Goal: Information Seeking & Learning: Learn about a topic

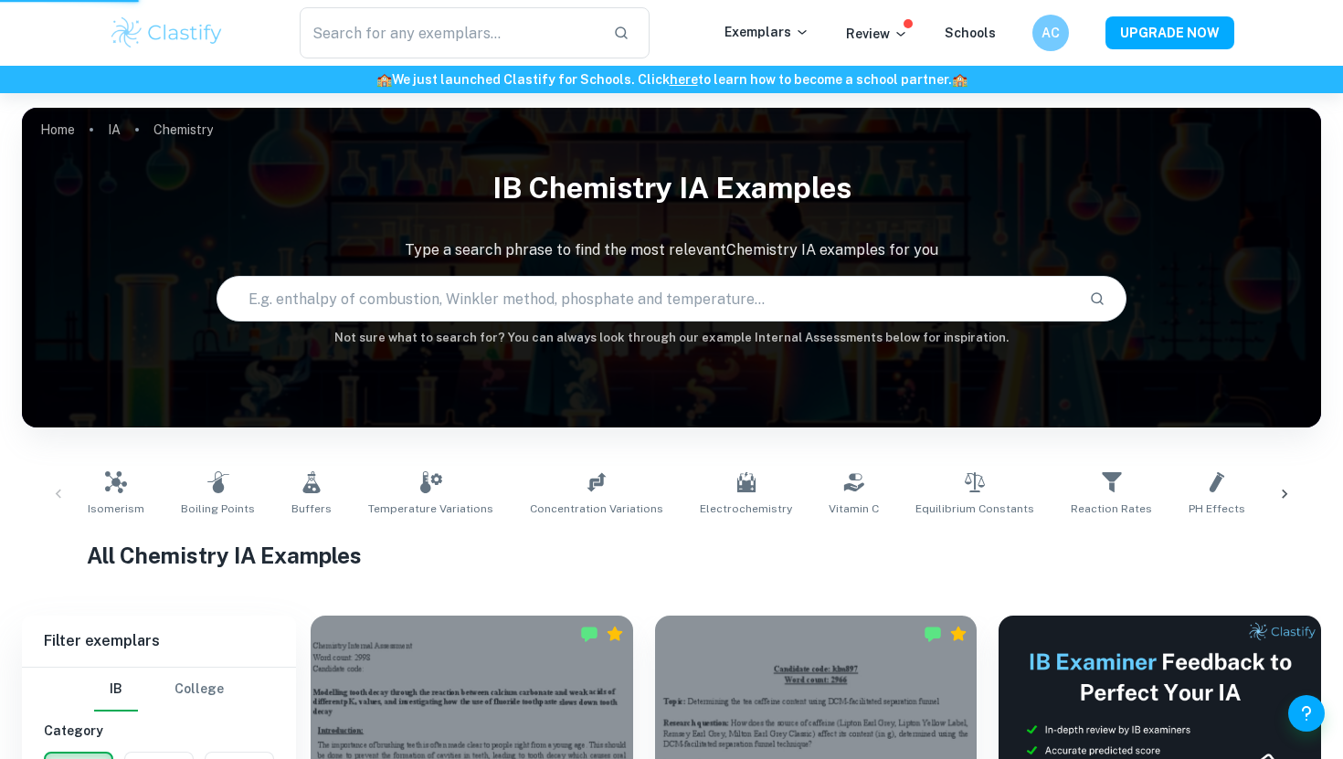
scroll to position [560, 0]
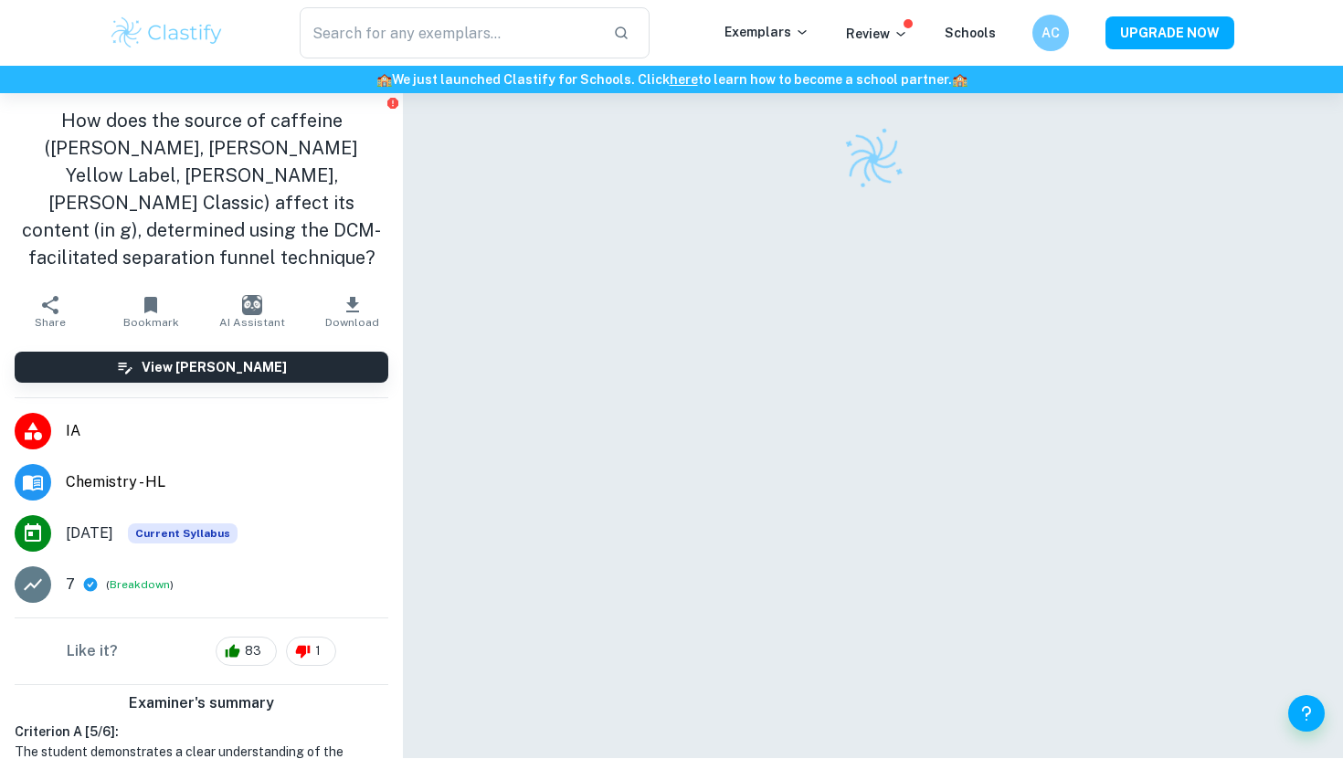
scroll to position [49, 0]
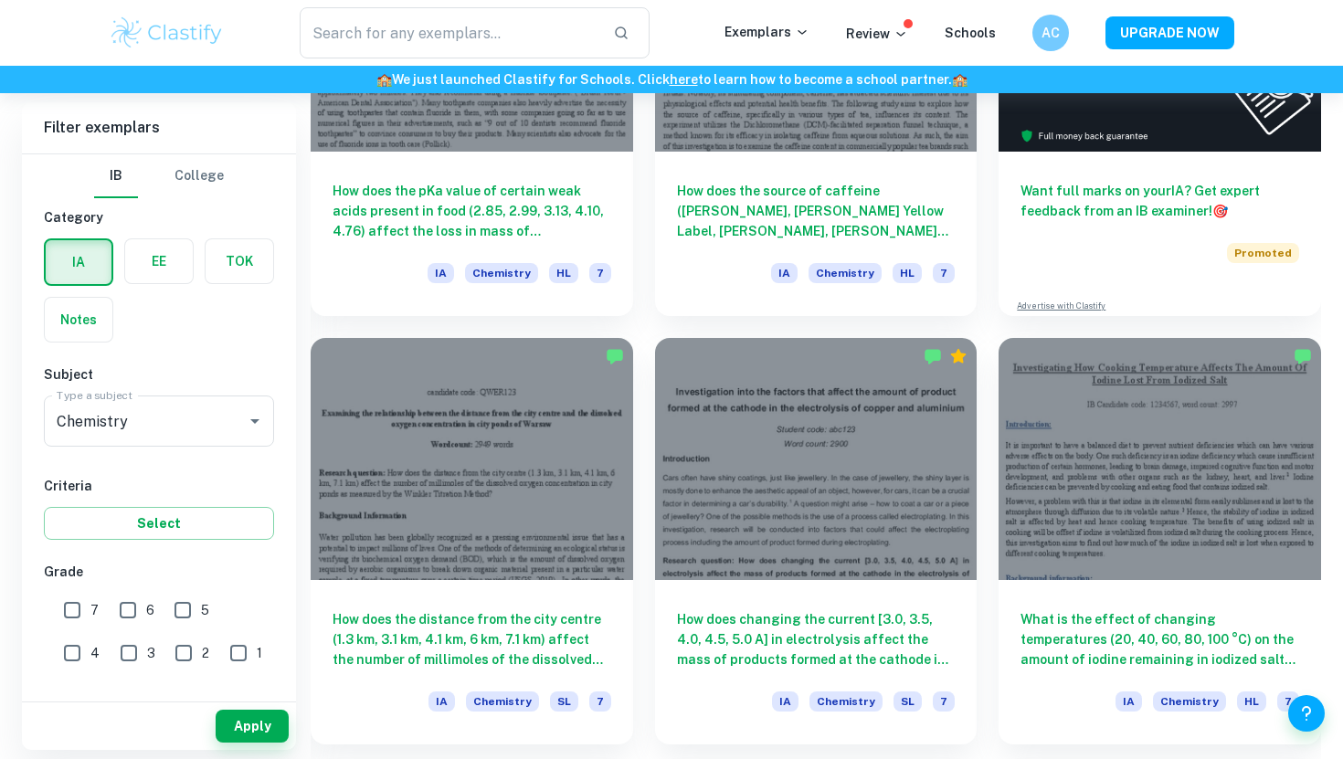
scroll to position [712, 0]
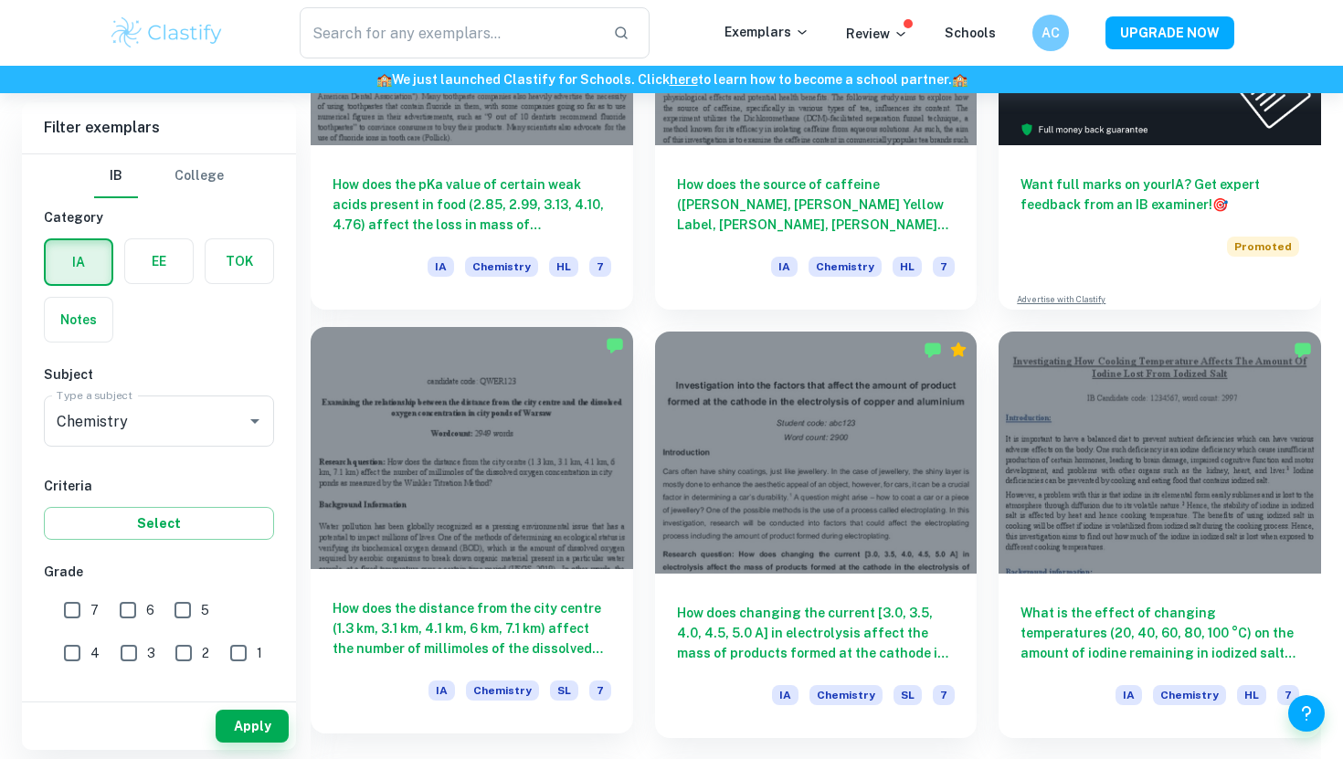
click at [528, 514] on div at bounding box center [472, 447] width 322 height 241
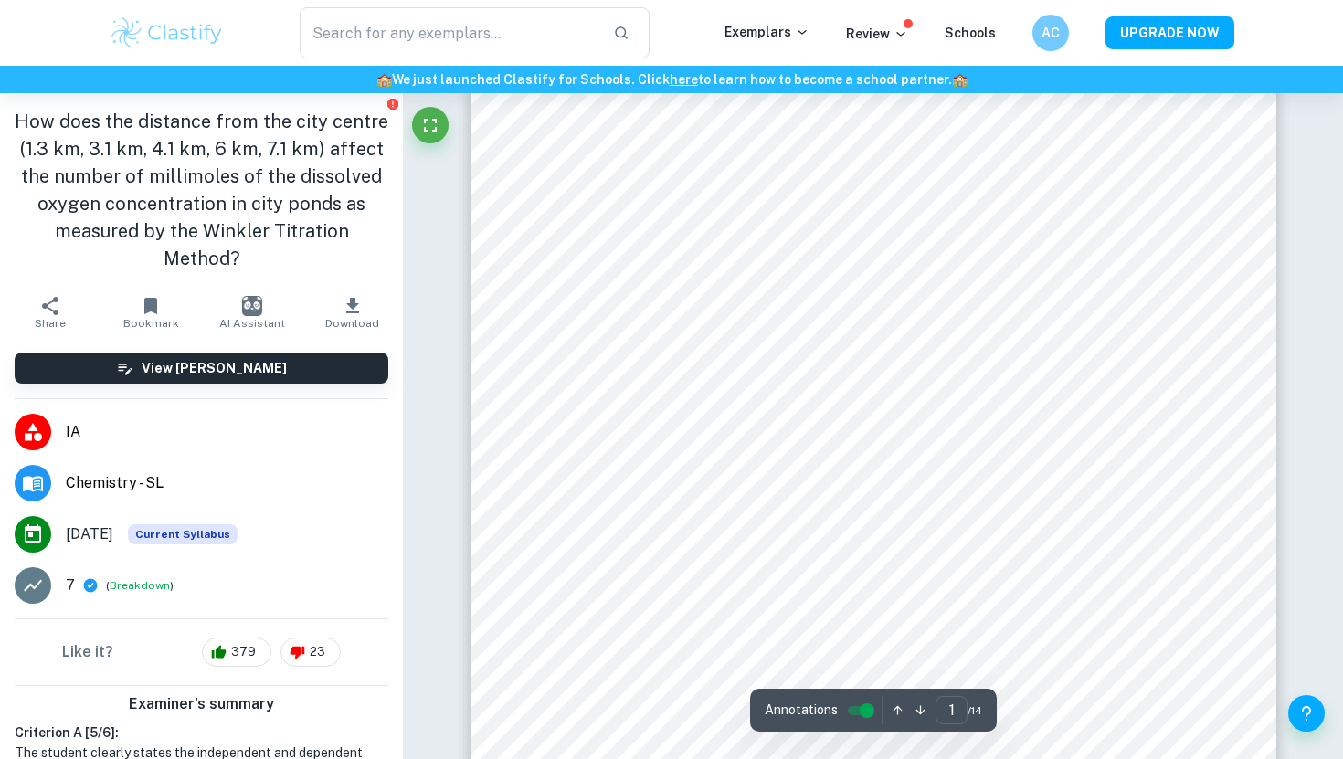
scroll to position [277, 0]
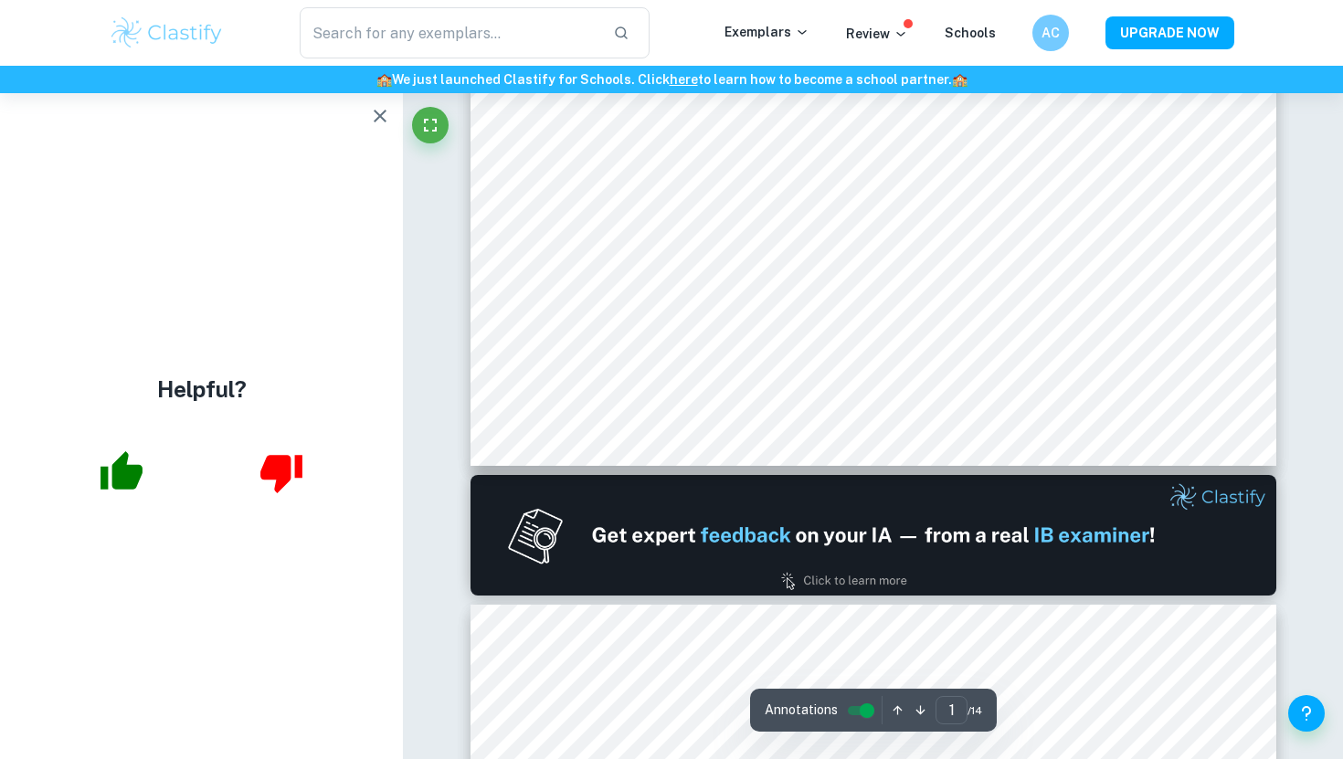
type input "2"
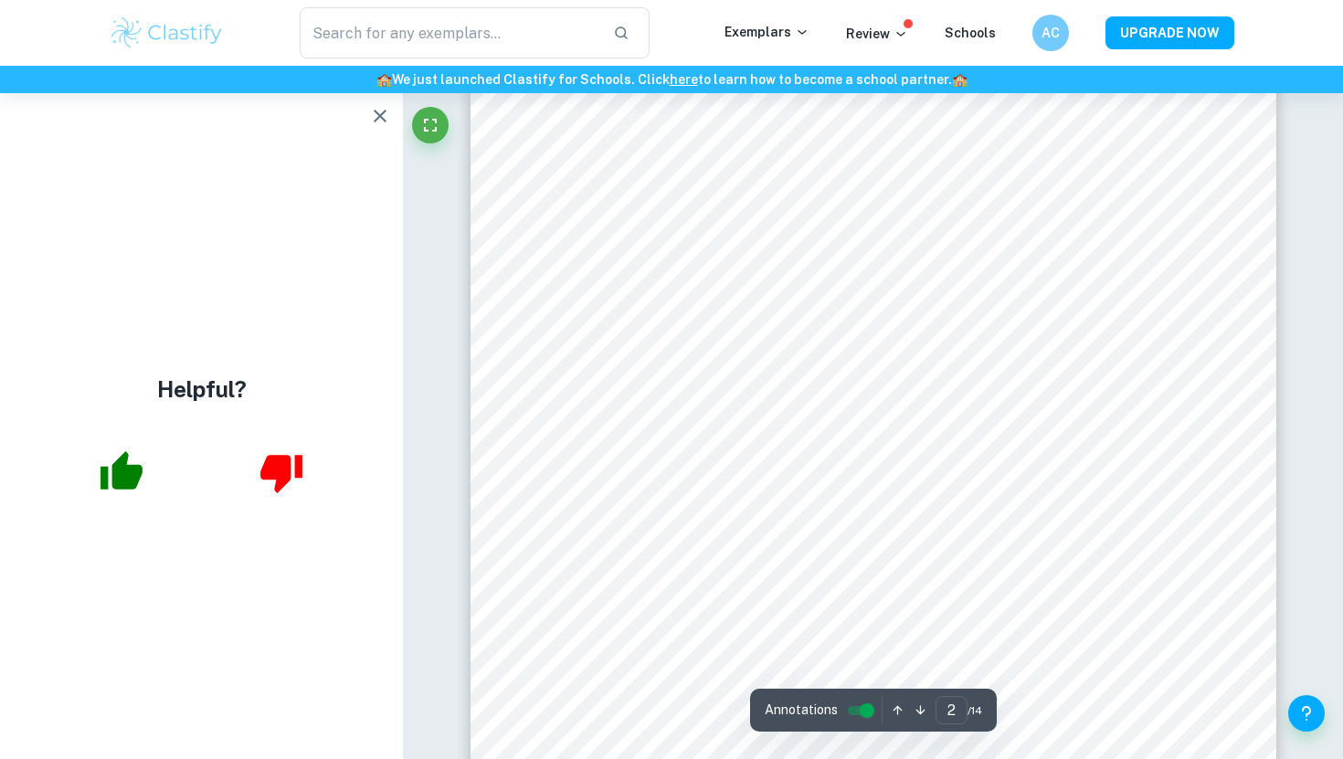
scroll to position [1751, 0]
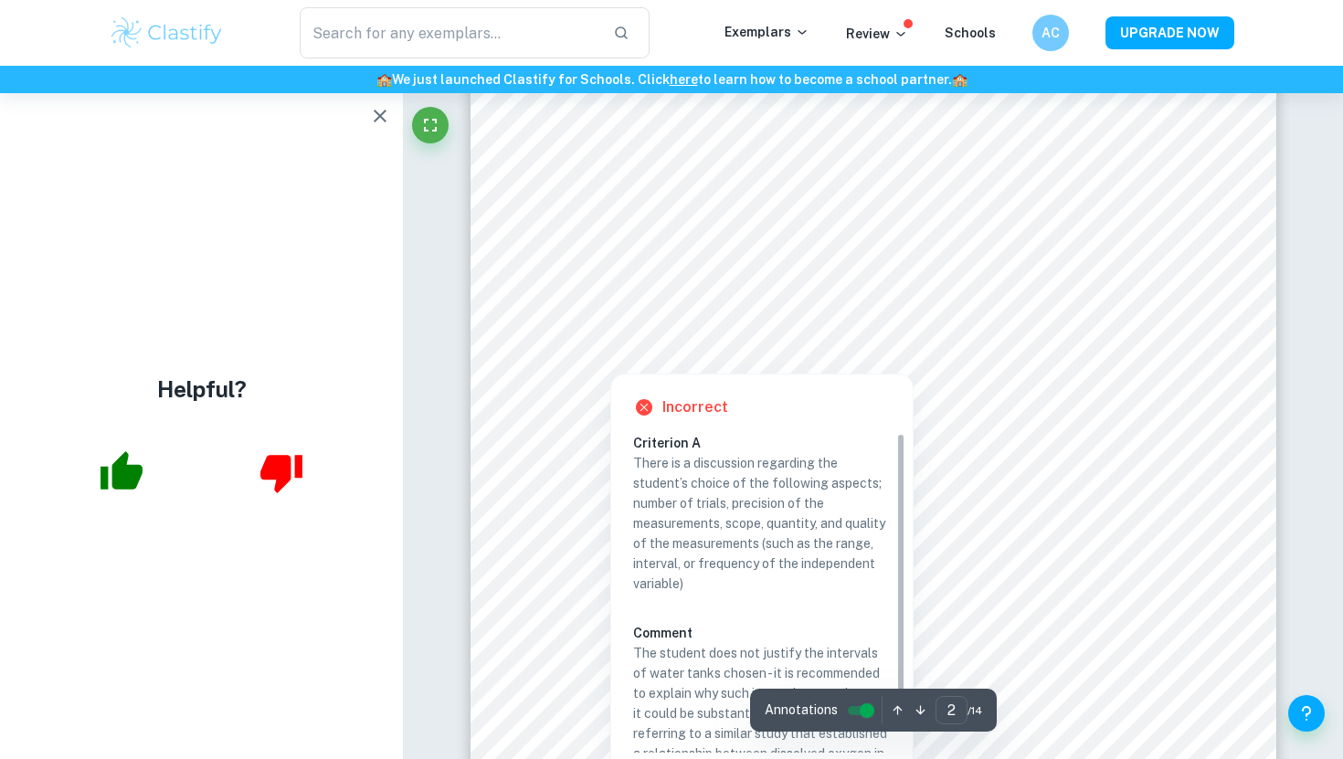
click at [916, 274] on div at bounding box center [872, 275] width 611 height 25
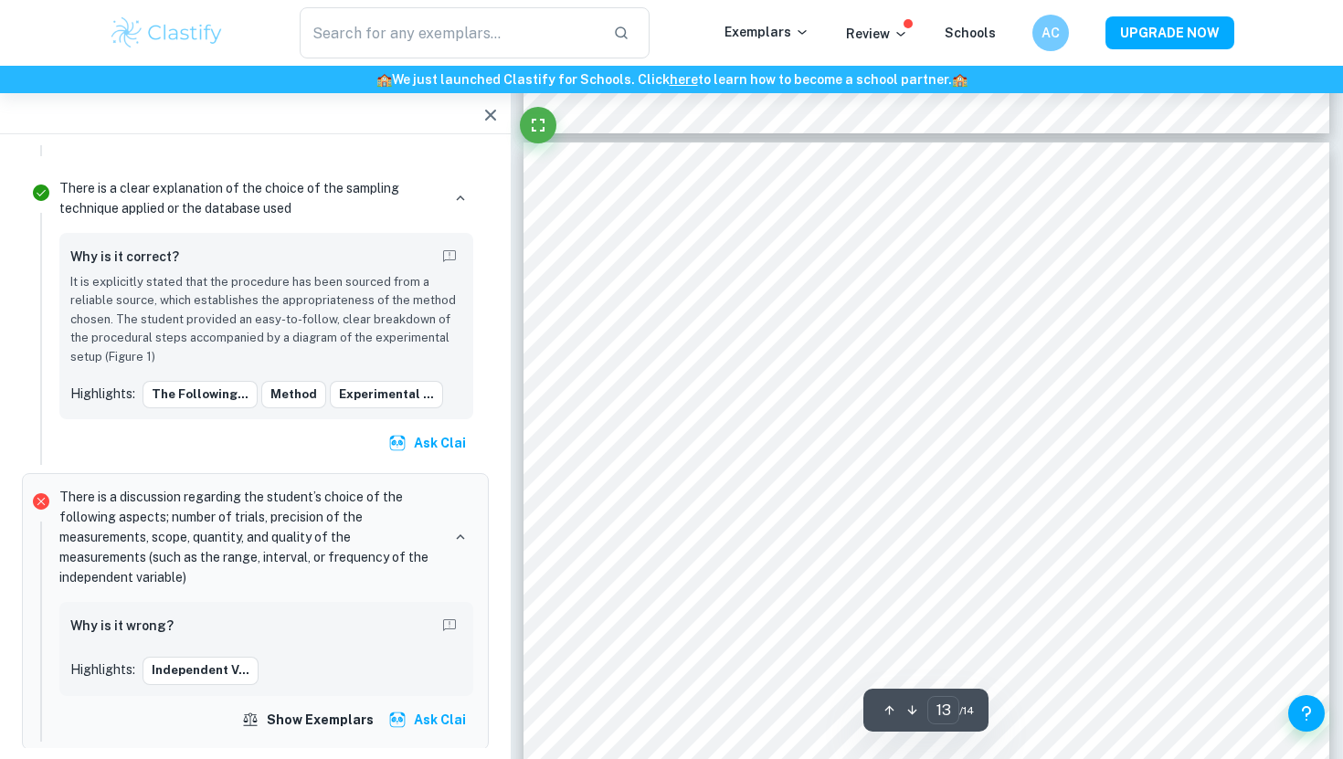
scroll to position [13997, 0]
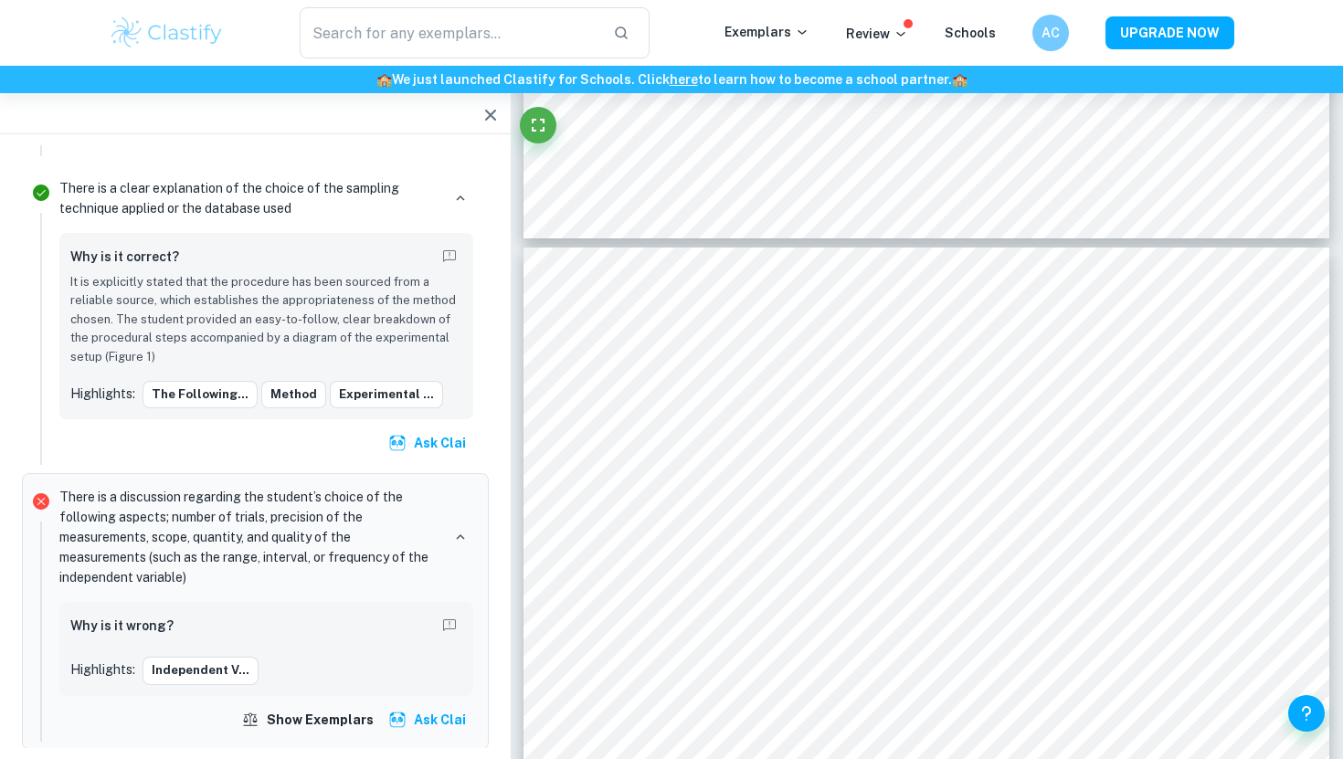
type input "12"
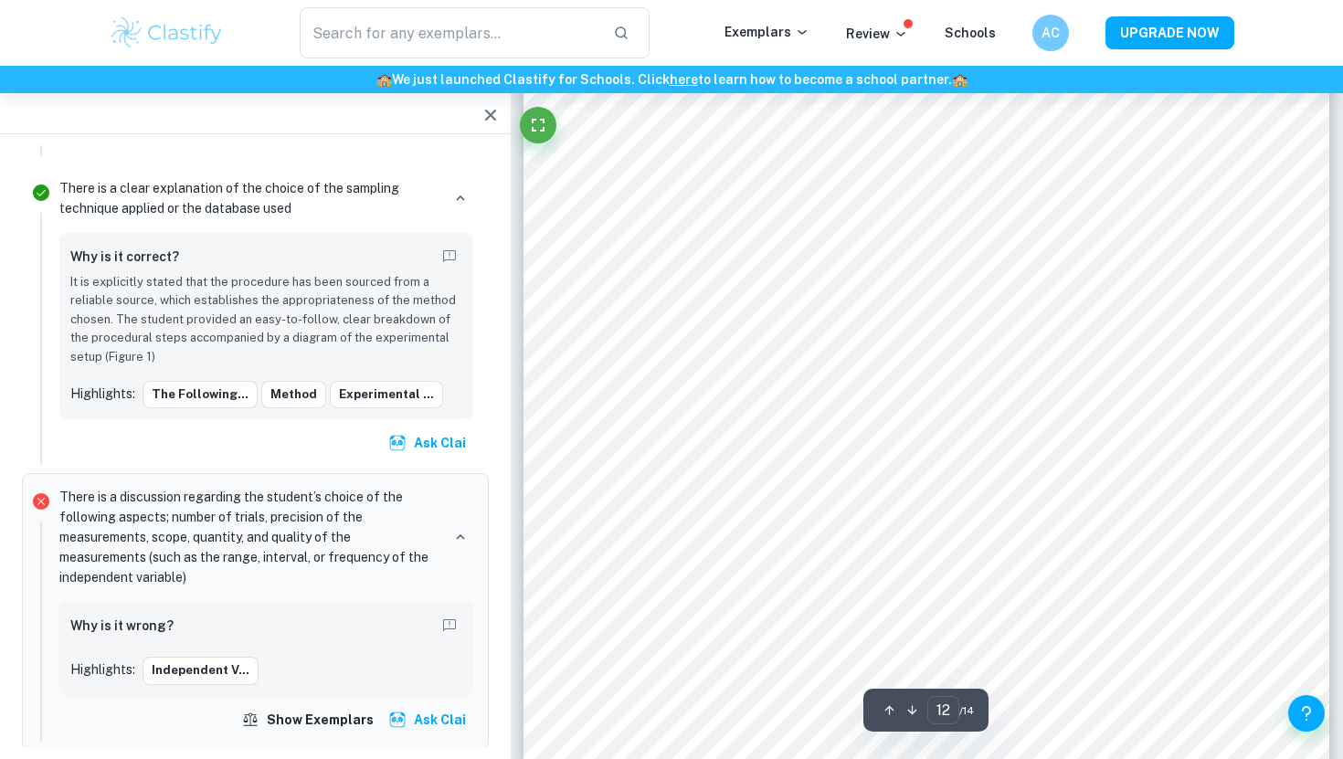
scroll to position [13291, 0]
